Goal: Transaction & Acquisition: Purchase product/service

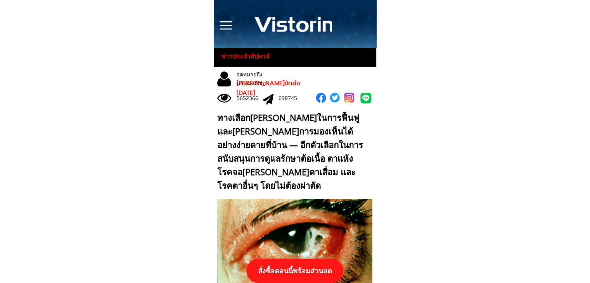
click at [324, 269] on p "สั่งซื้อตอนนี้พร้อมส่วนลด" at bounding box center [294, 271] width 97 height 24
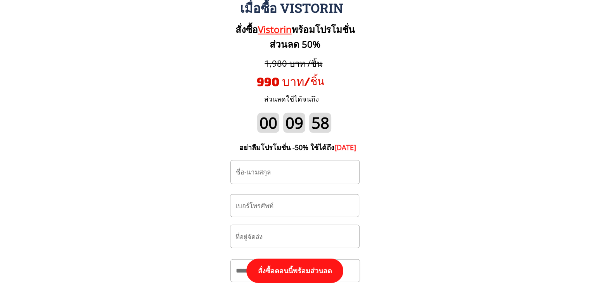
scroll to position [8132, 0]
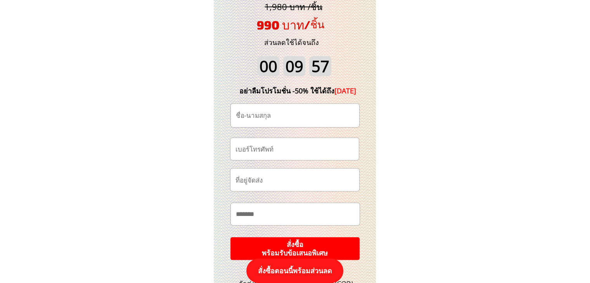
click at [298, 153] on input "tel" at bounding box center [294, 149] width 122 height 22
paste input "0616752107"
type input "0616752107"
click at [302, 114] on input "text" at bounding box center [295, 115] width 122 height 23
paste input "แก้วกิต ดำจันทร์"
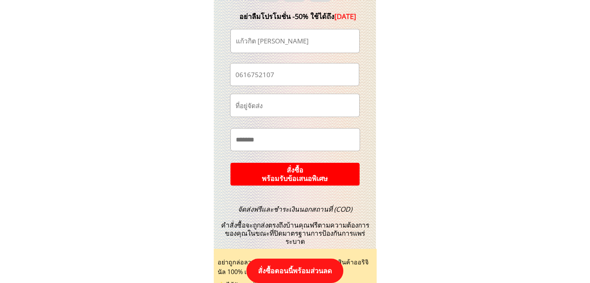
scroll to position [8209, 0]
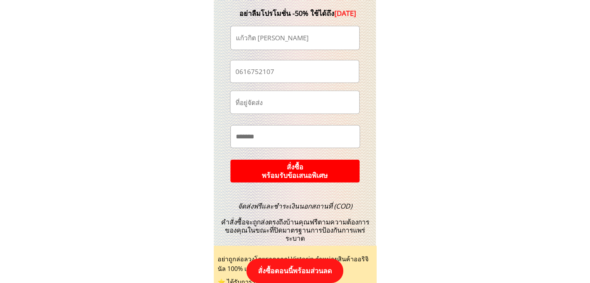
type input "แก้วกิต ดำจันทร์"
click at [308, 168] on p "สั่งซื้อ พร้อมรับข้อเสนอพิเศษ" at bounding box center [295, 171] width 130 height 23
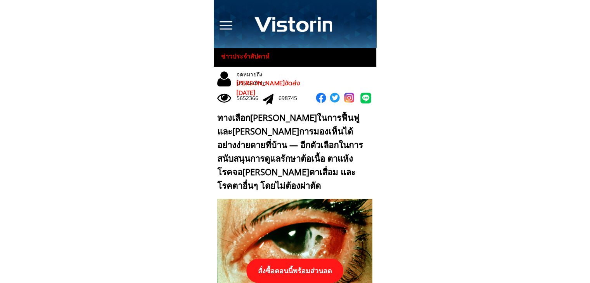
drag, startPoint x: 291, startPoint y: 267, endPoint x: 292, endPoint y: 261, distance: 5.9
click at [291, 266] on p "สั่งซื้อตอนนี้พร้อมส่วนลด" at bounding box center [294, 271] width 97 height 24
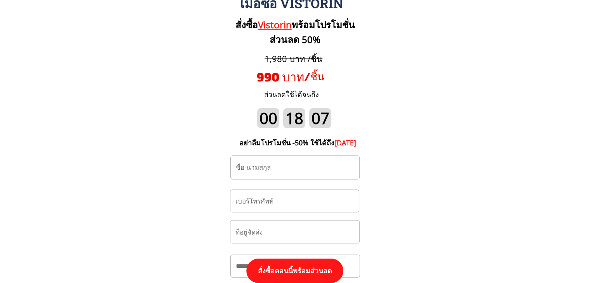
scroll to position [8093, 0]
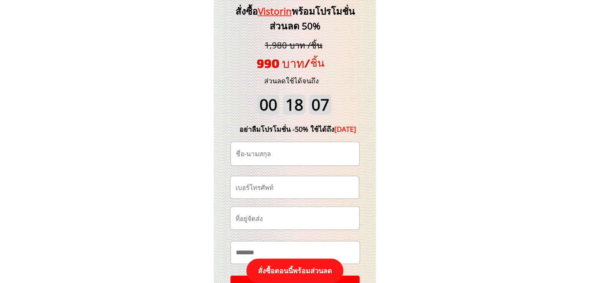
click at [283, 183] on input "tel" at bounding box center [294, 187] width 122 height 22
paste input "0626620105"
type input "0626620105"
click at [295, 150] on input "text" at bounding box center [295, 153] width 122 height 23
paste input "[PERSON_NAME] [PERSON_NAME]ชัย"
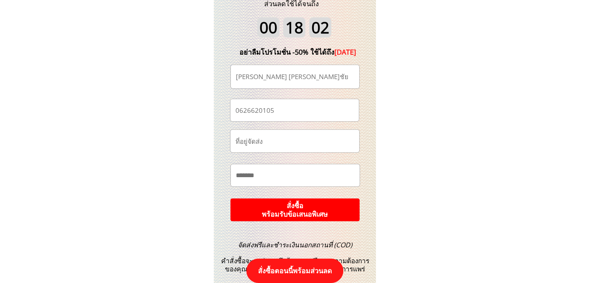
scroll to position [8171, 0]
type input "[PERSON_NAME] [PERSON_NAME]ชัย"
click at [309, 200] on p "สั่งซื้อ พร้อมรับข้อเสนอพิเศษ" at bounding box center [295, 210] width 132 height 24
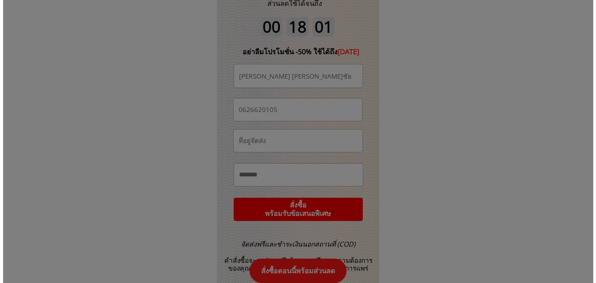
scroll to position [0, 0]
